Goal: Transaction & Acquisition: Purchase product/service

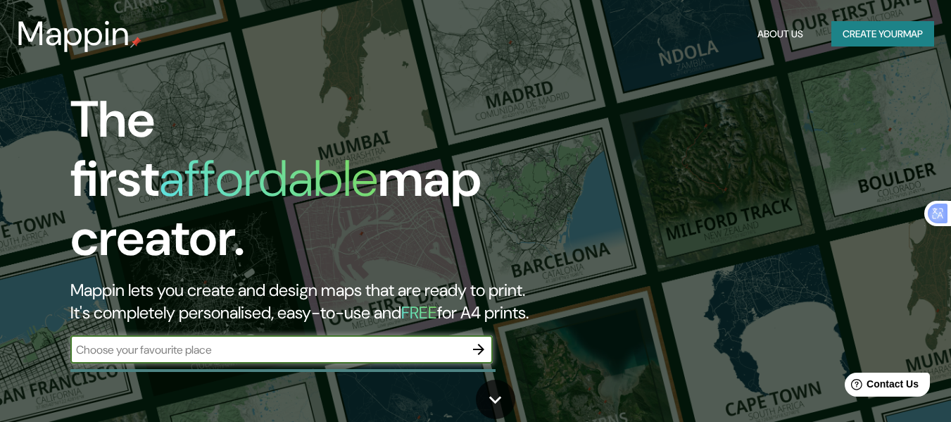
click at [343, 346] on div "​" at bounding box center [281, 349] width 422 height 28
type input "[GEOGRAPHIC_DATA]"
click at [485, 341] on icon "button" at bounding box center [478, 349] width 17 height 17
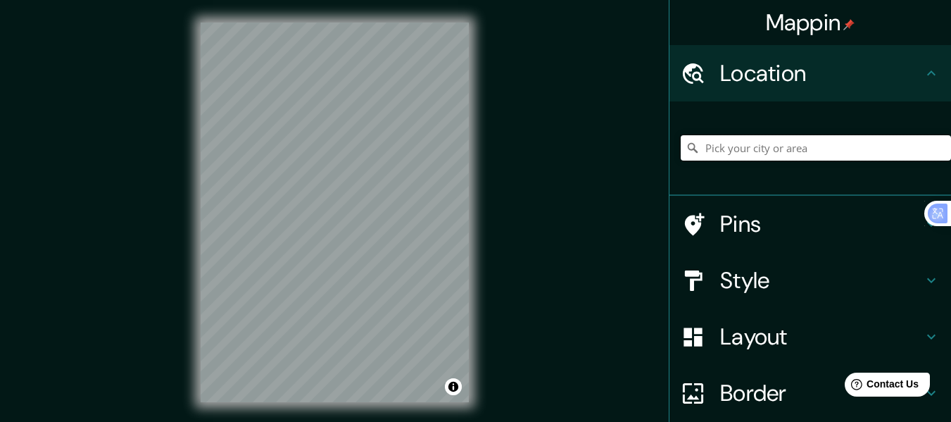
click at [747, 157] on input "Pick your city or area" at bounding box center [816, 147] width 270 height 25
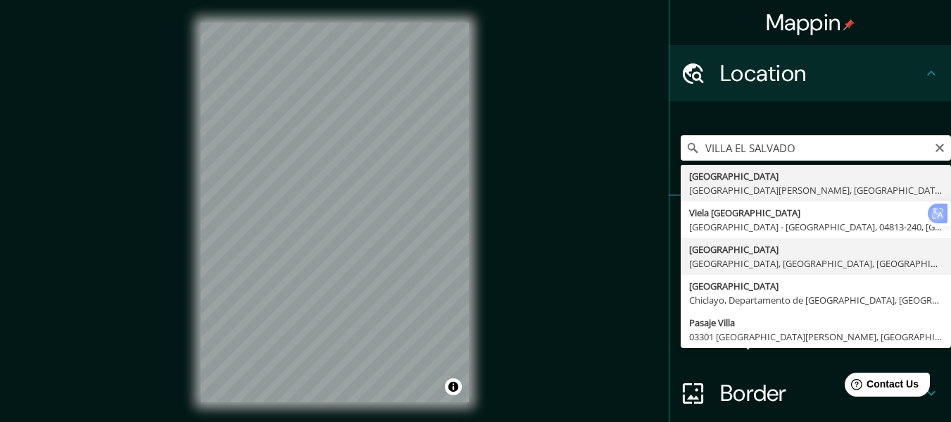
type input "[GEOGRAPHIC_DATA], [GEOGRAPHIC_DATA], [GEOGRAPHIC_DATA], [GEOGRAPHIC_DATA]"
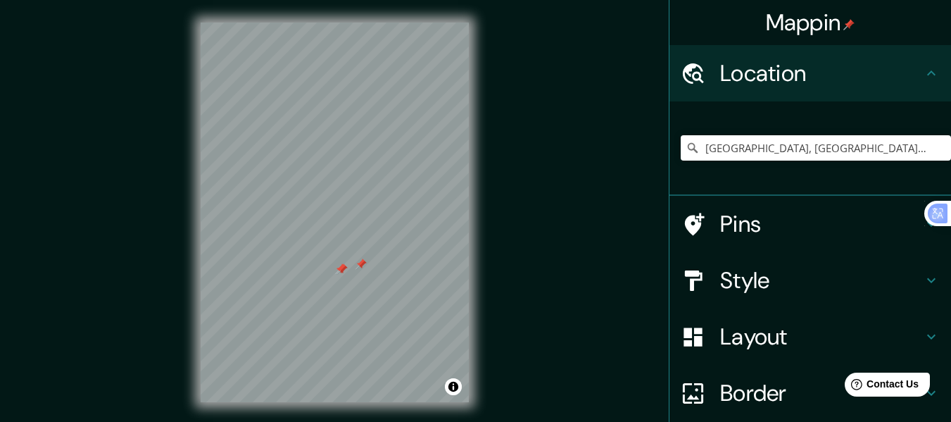
click at [362, 263] on div at bounding box center [360, 263] width 11 height 11
click at [341, 270] on div at bounding box center [341, 268] width 11 height 11
click at [339, 270] on div at bounding box center [340, 268] width 11 height 11
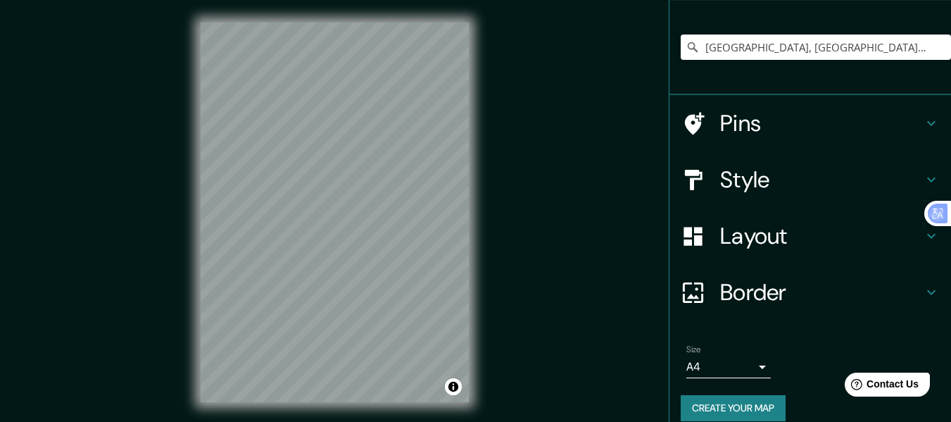
scroll to position [117, 0]
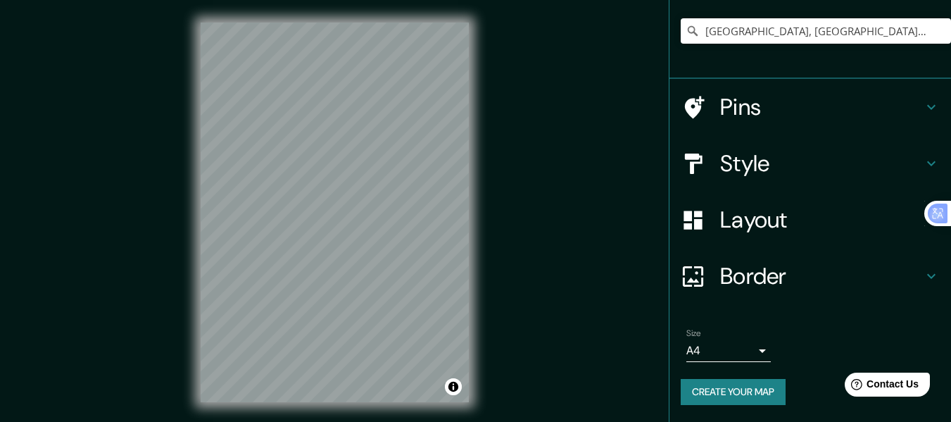
click at [806, 105] on h4 "Pins" at bounding box center [821, 107] width 203 height 28
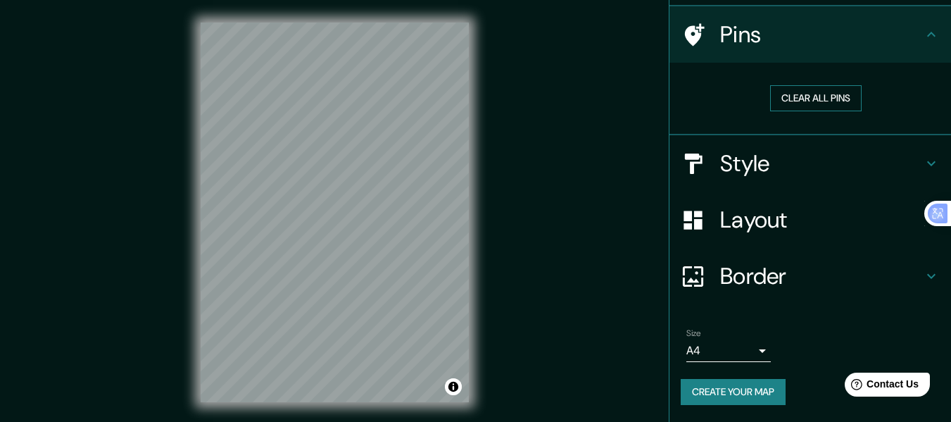
scroll to position [96, 0]
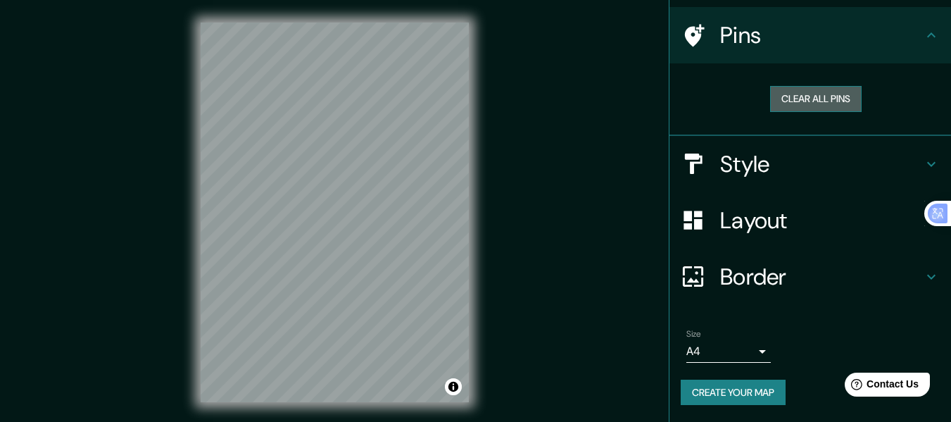
click at [800, 103] on button "Clear all pins" at bounding box center [816, 99] width 92 height 26
click at [803, 99] on button "Clear all pins" at bounding box center [816, 99] width 92 height 26
click at [776, 169] on h4 "Style" at bounding box center [821, 164] width 203 height 28
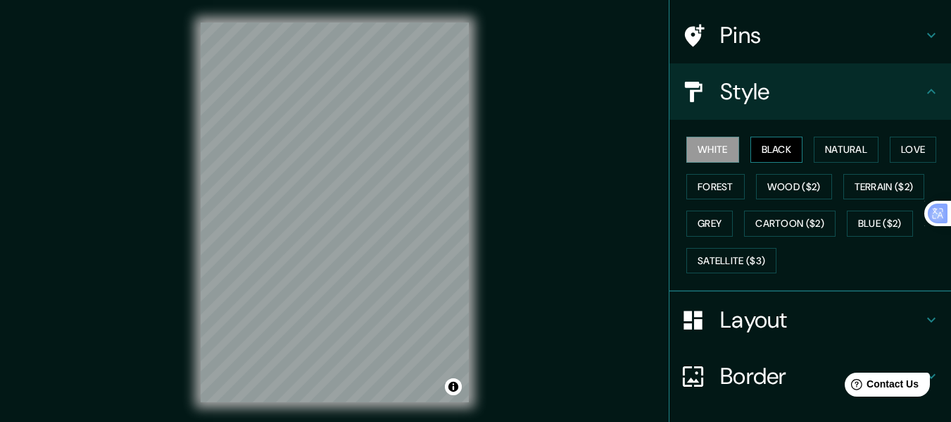
click at [759, 140] on button "Black" at bounding box center [776, 150] width 53 height 26
click at [844, 156] on button "Natural" at bounding box center [846, 150] width 65 height 26
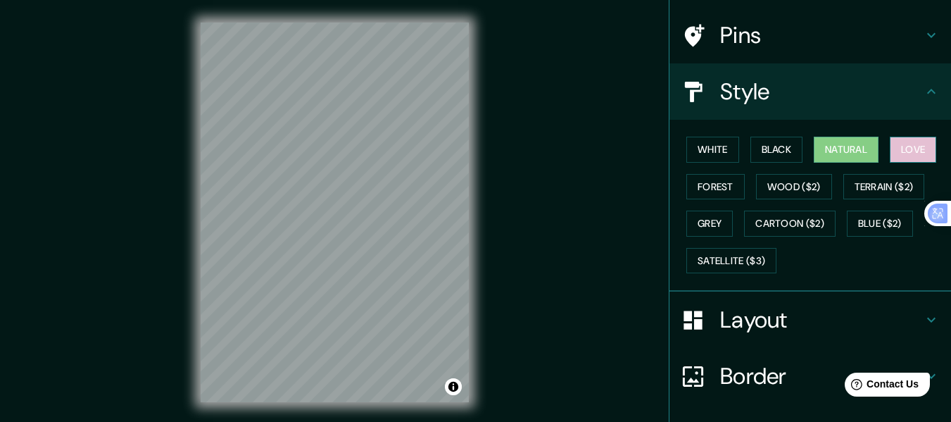
click at [892, 149] on button "Love" at bounding box center [913, 150] width 46 height 26
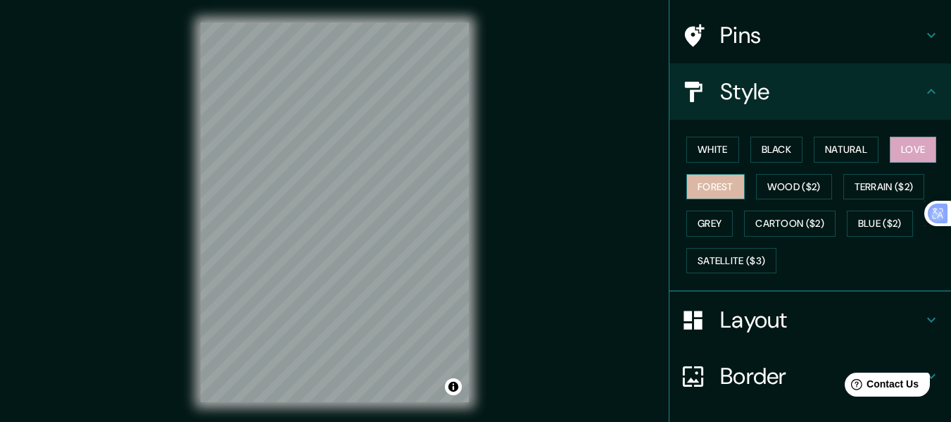
click at [686, 187] on button "Forest" at bounding box center [715, 187] width 58 height 26
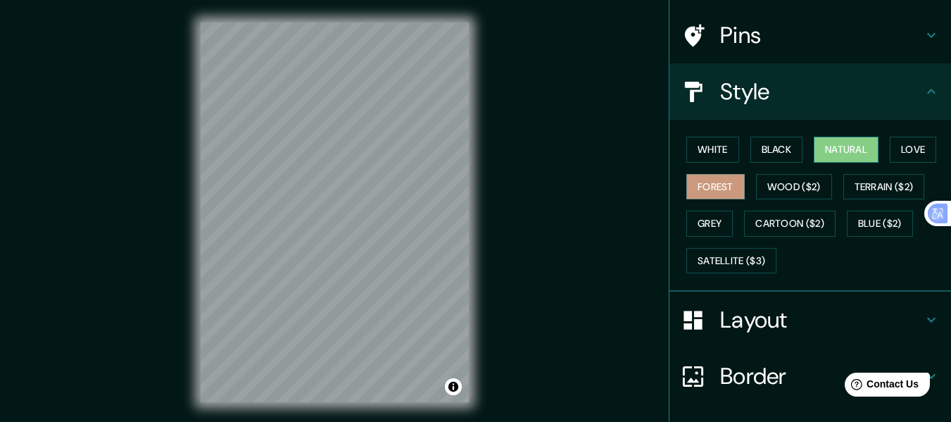
click at [833, 151] on button "Natural" at bounding box center [846, 150] width 65 height 26
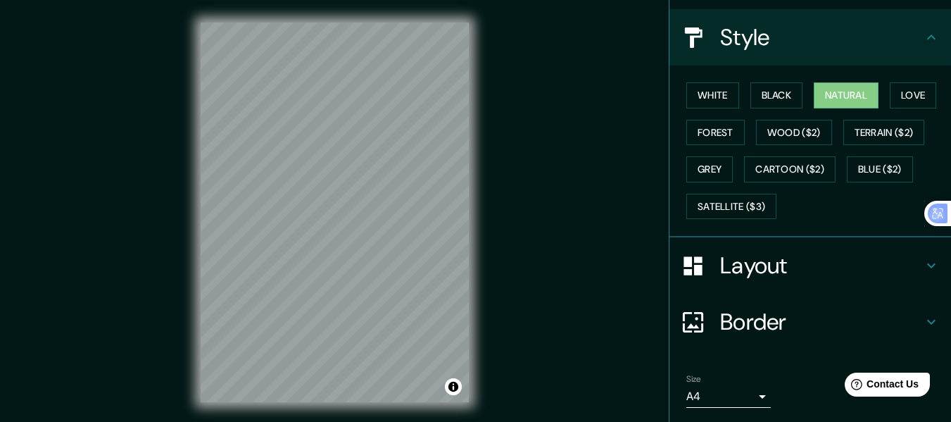
scroll to position [196, 0]
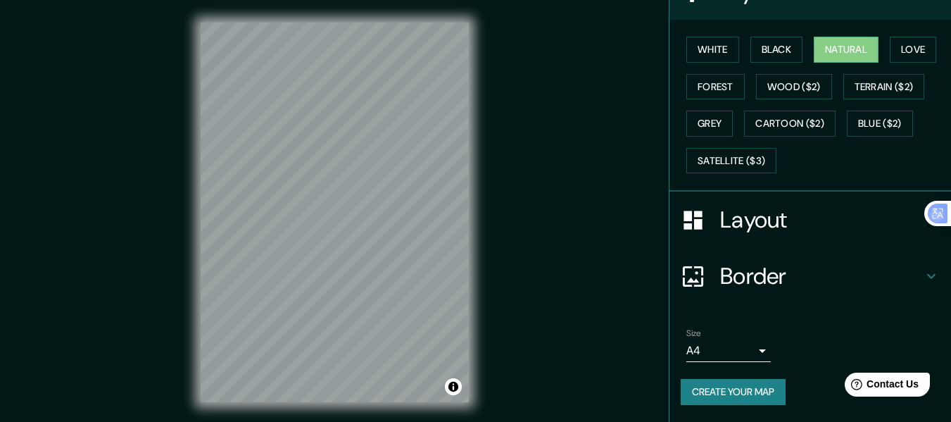
click at [711, 387] on button "Create your map" at bounding box center [733, 392] width 105 height 26
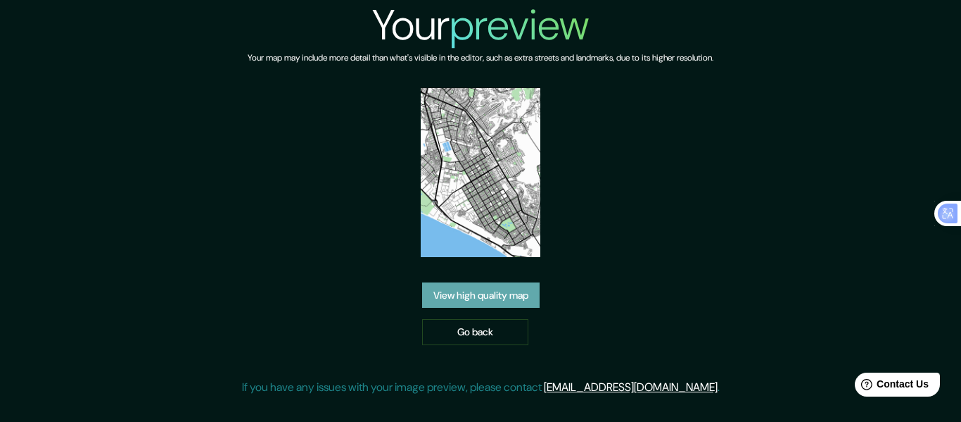
click at [496, 282] on link "View high quality map" at bounding box center [481, 295] width 118 height 26
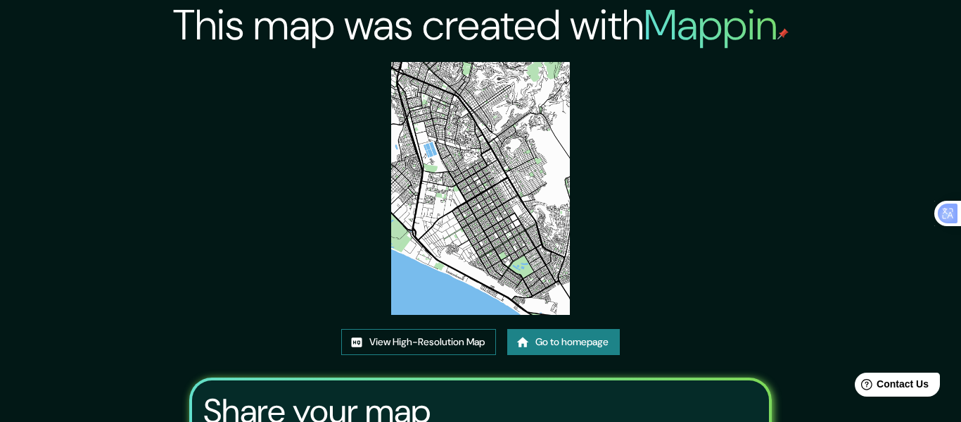
click at [442, 329] on link "View High-Resolution Map" at bounding box center [418, 342] width 155 height 26
